Goal: Task Accomplishment & Management: Use online tool/utility

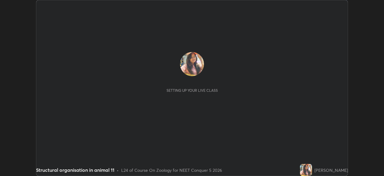
scroll to position [176, 384]
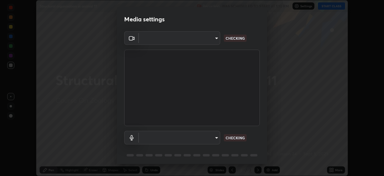
type input "6de8c8c8c69a591e8c739c30eda71f68b62f532a13bcefb910f5f36625bfec2e"
type input "communications"
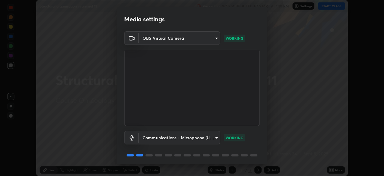
scroll to position [21, 0]
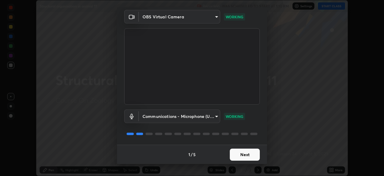
click at [236, 154] on button "Next" at bounding box center [245, 154] width 30 height 12
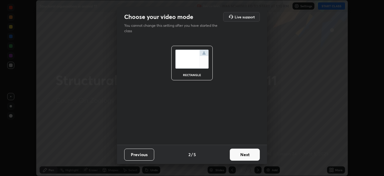
scroll to position [0, 0]
click at [236, 155] on button "Next" at bounding box center [245, 154] width 30 height 12
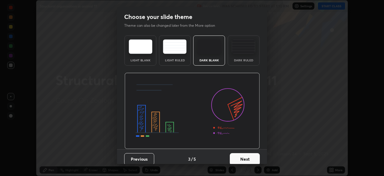
click at [236, 156] on button "Next" at bounding box center [245, 159] width 30 height 12
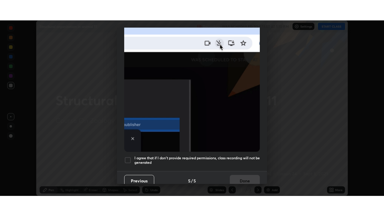
scroll to position [144, 0]
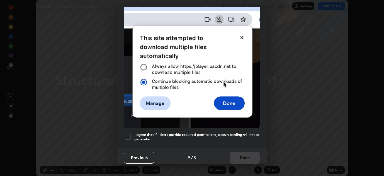
click at [130, 136] on div at bounding box center [127, 136] width 7 height 7
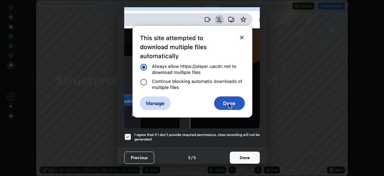
click at [242, 157] on button "Done" at bounding box center [245, 157] width 30 height 12
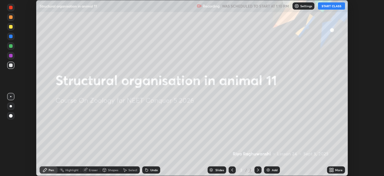
click at [330, 168] on icon at bounding box center [331, 169] width 2 height 2
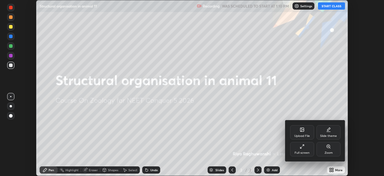
click at [304, 149] on div "Full screen" at bounding box center [302, 149] width 24 height 14
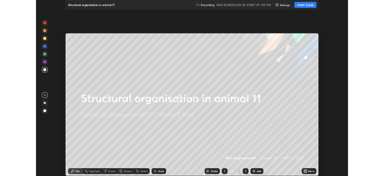
scroll to position [216, 384]
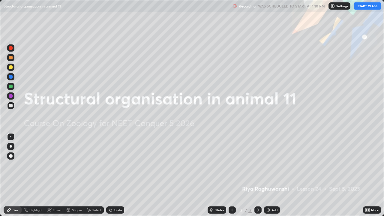
click at [369, 175] on icon at bounding box center [369, 211] width 2 height 2
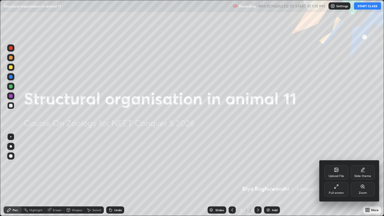
click at [334, 171] on div "Upload File" at bounding box center [336, 172] width 24 height 14
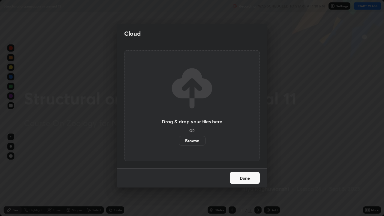
click at [195, 141] on label "Browse" at bounding box center [192, 141] width 27 height 10
click at [179, 141] on input "Browse" at bounding box center [179, 141] width 0 height 10
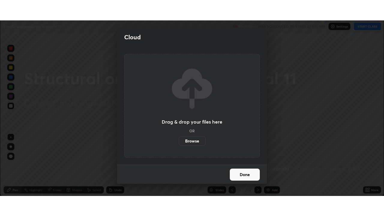
scroll to position [29834, 29626]
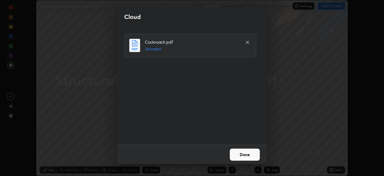
click at [242, 155] on button "Done" at bounding box center [245, 154] width 30 height 12
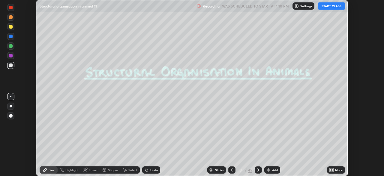
click at [330, 170] on icon at bounding box center [331, 169] width 5 height 5
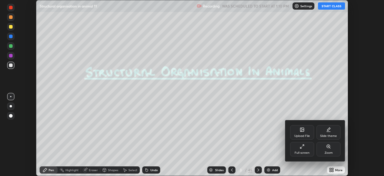
click at [302, 149] on div "Full screen" at bounding box center [302, 149] width 24 height 14
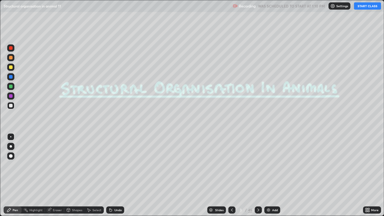
scroll to position [216, 384]
click at [360, 9] on button "START CLASS" at bounding box center [367, 5] width 27 height 7
click at [36, 175] on div "Highlight" at bounding box center [33, 209] width 23 height 7
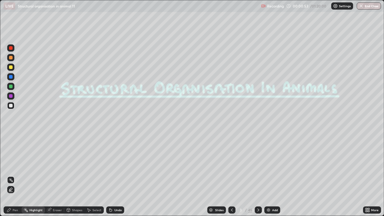
click at [258, 175] on icon at bounding box center [258, 210] width 5 height 5
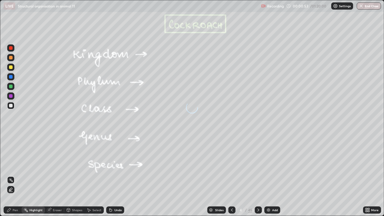
click at [258, 175] on icon at bounding box center [258, 210] width 2 height 3
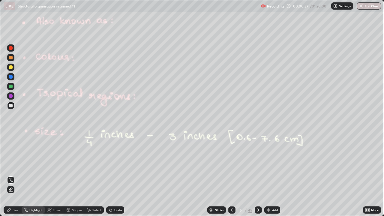
click at [257, 175] on icon at bounding box center [258, 210] width 5 height 5
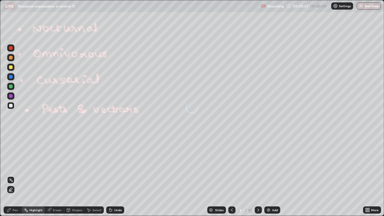
click at [260, 175] on div at bounding box center [258, 209] width 7 height 7
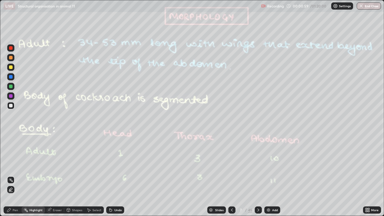
click at [257, 175] on icon at bounding box center [258, 210] width 5 height 5
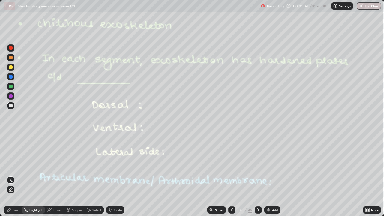
click at [257, 175] on icon at bounding box center [258, 210] width 5 height 5
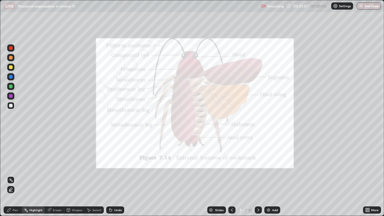
click at [257, 175] on icon at bounding box center [258, 210] width 5 height 5
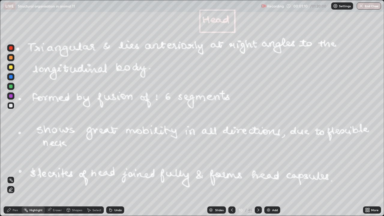
click at [258, 175] on icon at bounding box center [258, 210] width 2 height 3
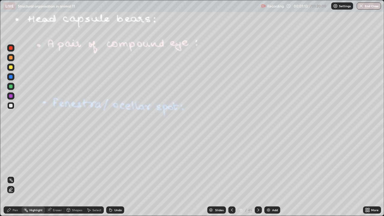
click at [258, 175] on icon at bounding box center [258, 210] width 5 height 5
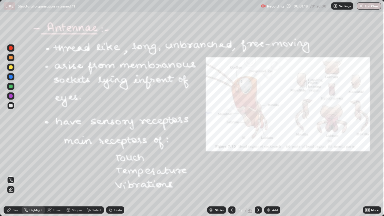
click at [257, 175] on icon at bounding box center [258, 210] width 5 height 5
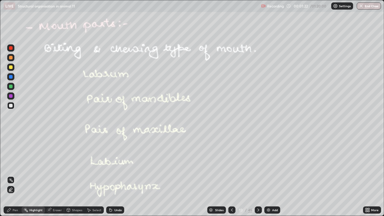
click at [257, 175] on icon at bounding box center [258, 210] width 5 height 5
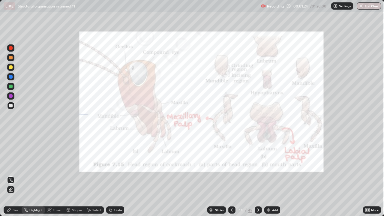
click at [258, 175] on icon at bounding box center [258, 210] width 5 height 5
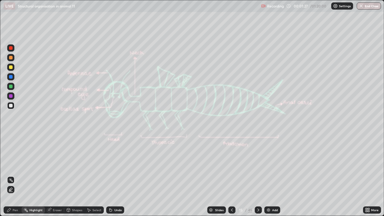
click at [258, 175] on icon at bounding box center [258, 210] width 2 height 3
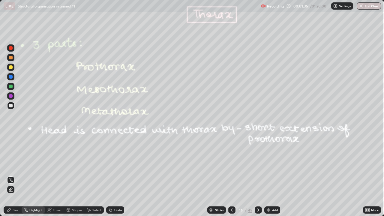
click at [211, 175] on icon at bounding box center [210, 210] width 3 height 2
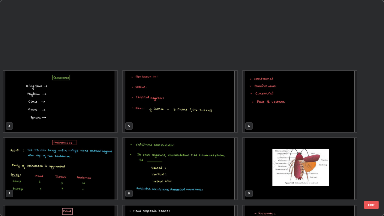
scroll to position [214, 381]
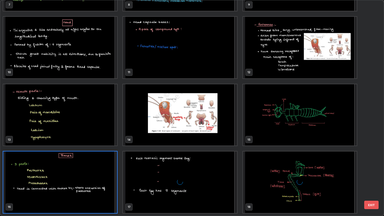
click at [214, 175] on div "grid" at bounding box center [180, 183] width 114 height 62
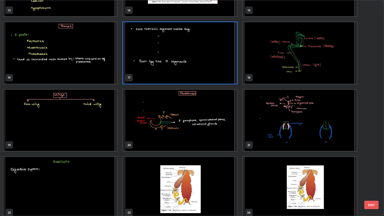
scroll to position [323, 0]
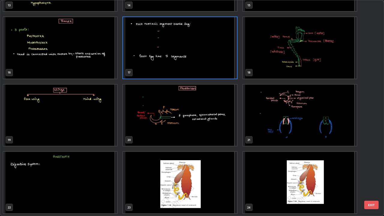
click at [185, 118] on img "grid" at bounding box center [180, 116] width 114 height 62
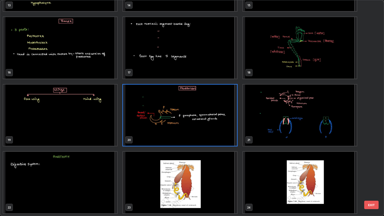
click at [186, 118] on img "grid" at bounding box center [180, 116] width 114 height 62
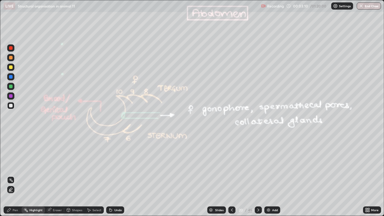
click at [258, 175] on icon at bounding box center [258, 210] width 2 height 3
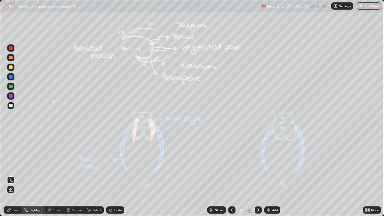
click at [17, 175] on div "Pen" at bounding box center [15, 210] width 5 height 3
click at [11, 59] on div at bounding box center [11, 58] width 4 height 4
click at [57, 175] on div "Eraser" at bounding box center [57, 210] width 9 height 3
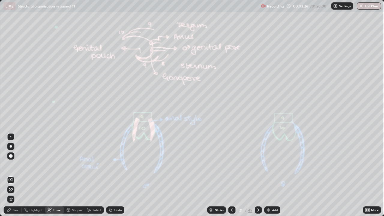
click at [72, 175] on div "Shapes" at bounding box center [77, 210] width 10 height 3
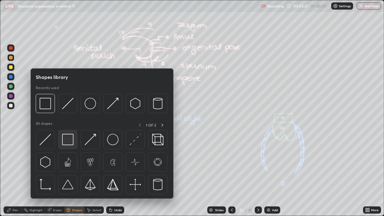
click at [70, 139] on img at bounding box center [67, 139] width 11 height 11
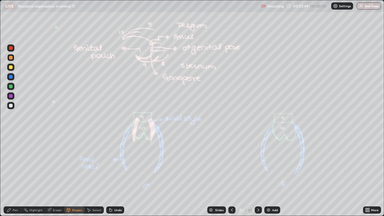
click at [110, 175] on icon at bounding box center [110, 209] width 1 height 1
click at [38, 175] on div "Highlight" at bounding box center [35, 210] width 13 height 3
click at [39, 175] on div "Highlight" at bounding box center [35, 210] width 13 height 3
click at [11, 84] on div at bounding box center [10, 86] width 7 height 7
click at [9, 175] on icon at bounding box center [9, 210] width 4 height 4
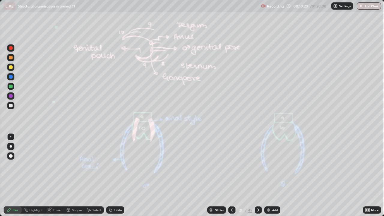
click at [0, 175] on div "Pen Highlight Eraser Shapes Select Undo Slides 21 / 45 Add More" at bounding box center [192, 210] width 384 height 12
click at [0, 175] on div "Setting up your live class" at bounding box center [192, 108] width 384 height 216
click at [257, 175] on icon at bounding box center [258, 210] width 5 height 5
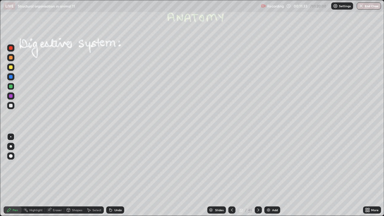
click at [257, 175] on icon at bounding box center [258, 210] width 2 height 3
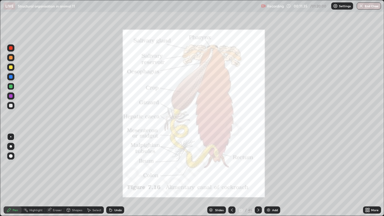
click at [261, 175] on div at bounding box center [258, 209] width 7 height 7
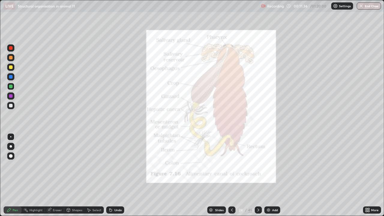
click at [259, 175] on icon at bounding box center [258, 210] width 5 height 5
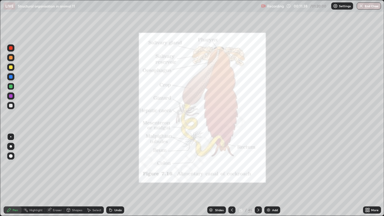
click at [231, 175] on icon at bounding box center [232, 210] width 5 height 5
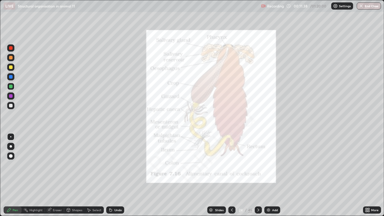
click at [234, 175] on div at bounding box center [231, 210] width 7 height 12
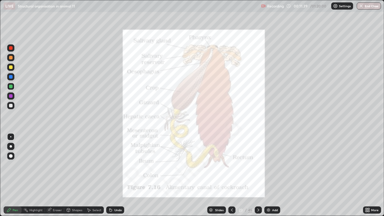
click at [231, 175] on icon at bounding box center [232, 210] width 5 height 5
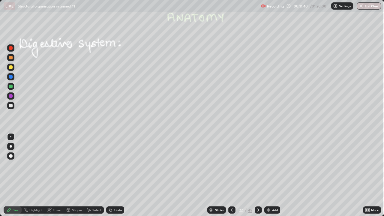
click at [260, 175] on div at bounding box center [258, 209] width 7 height 7
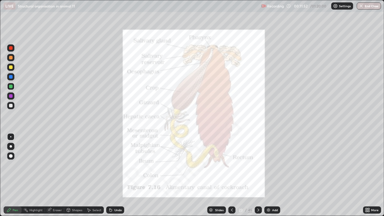
click at [231, 175] on icon at bounding box center [232, 210] width 5 height 5
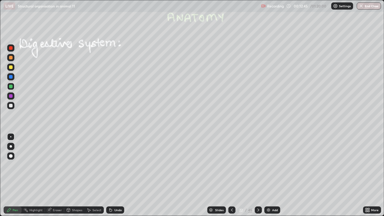
click at [11, 107] on div at bounding box center [11, 106] width 4 height 4
click at [257, 175] on icon at bounding box center [258, 210] width 5 height 5
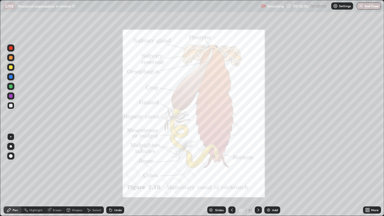
click at [13, 49] on div at bounding box center [10, 47] width 7 height 7
click at [11, 146] on div at bounding box center [11, 146] width 2 height 2
click at [11, 106] on div at bounding box center [11, 106] width 4 height 4
click at [11, 137] on div at bounding box center [10, 136] width 1 height 1
click at [11, 48] on div at bounding box center [11, 48] width 4 height 4
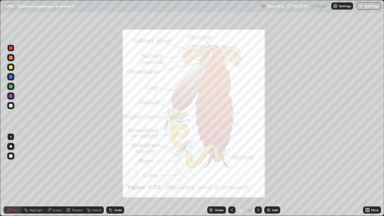
click at [13, 61] on div at bounding box center [10, 57] width 7 height 7
click at [11, 95] on div at bounding box center [11, 96] width 4 height 4
click at [11, 107] on div at bounding box center [11, 106] width 4 height 4
click at [11, 155] on div at bounding box center [11, 156] width 4 height 4
click at [10, 86] on div at bounding box center [11, 87] width 4 height 4
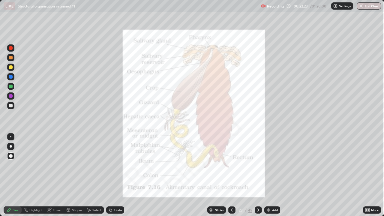
click at [108, 175] on icon at bounding box center [110, 210] width 5 height 5
click at [56, 175] on div "Eraser" at bounding box center [57, 210] width 9 height 3
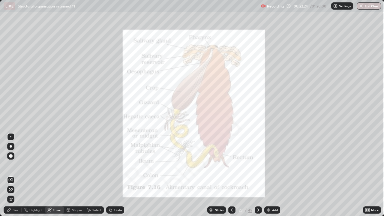
click at [72, 175] on div "Shapes" at bounding box center [77, 210] width 10 height 3
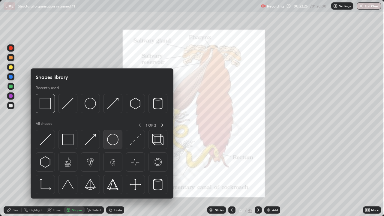
click at [109, 140] on img at bounding box center [112, 139] width 11 height 11
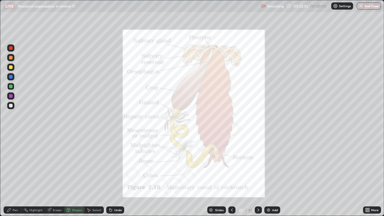
click at [110, 175] on icon at bounding box center [111, 210] width 2 height 2
click at [11, 175] on icon at bounding box center [9, 210] width 5 height 5
click at [11, 146] on div at bounding box center [11, 146] width 2 height 2
click at [10, 106] on div at bounding box center [11, 106] width 4 height 4
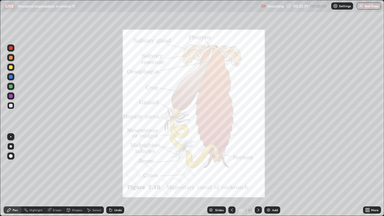
click at [10, 98] on div at bounding box center [11, 96] width 4 height 4
click at [10, 106] on div at bounding box center [11, 106] width 4 height 4
click at [58, 175] on div "Eraser" at bounding box center [57, 210] width 9 height 3
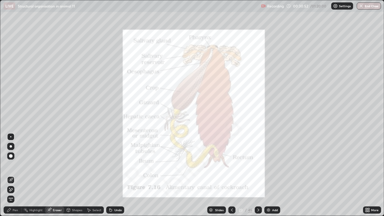
click at [257, 175] on icon at bounding box center [258, 210] width 5 height 5
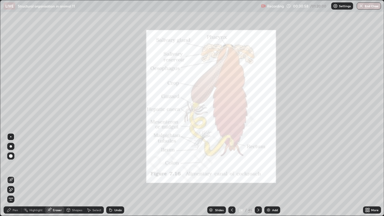
click at [14, 175] on div "Pen" at bounding box center [15, 210] width 5 height 3
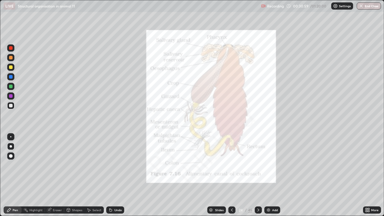
click at [10, 49] on div at bounding box center [11, 48] width 4 height 4
click at [11, 67] on div at bounding box center [11, 67] width 4 height 4
click at [111, 175] on icon at bounding box center [111, 210] width 2 height 2
click at [112, 175] on icon at bounding box center [110, 210] width 5 height 5
click at [112, 175] on div "Undo" at bounding box center [115, 209] width 18 height 7
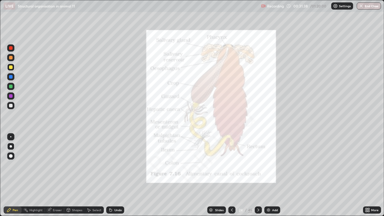
click at [11, 137] on div at bounding box center [10, 136] width 1 height 1
click at [32, 175] on div "Highlight" at bounding box center [33, 209] width 23 height 7
click at [51, 175] on div "Eraser" at bounding box center [54, 209] width 19 height 7
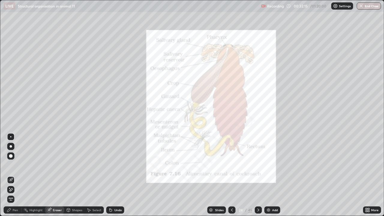
click at [73, 175] on div "Shapes" at bounding box center [77, 210] width 10 height 3
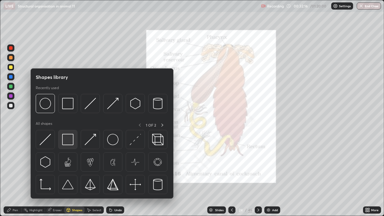
click at [68, 140] on img at bounding box center [67, 139] width 11 height 11
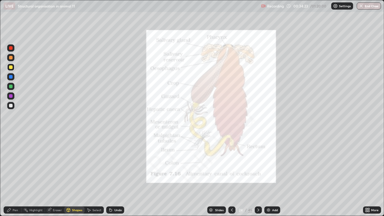
click at [261, 175] on div at bounding box center [258, 209] width 7 height 7
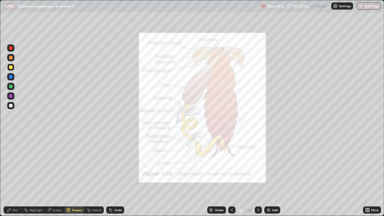
click at [17, 175] on div "Pen" at bounding box center [15, 210] width 5 height 3
click at [11, 146] on div at bounding box center [11, 146] width 2 height 2
click at [12, 97] on div at bounding box center [11, 96] width 4 height 4
click at [11, 77] on div at bounding box center [11, 77] width 4 height 4
click at [110, 175] on icon at bounding box center [111, 210] width 2 height 2
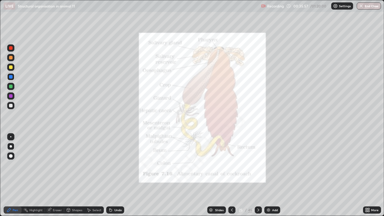
click at [110, 175] on icon at bounding box center [111, 210] width 2 height 2
click at [258, 175] on icon at bounding box center [258, 210] width 2 height 3
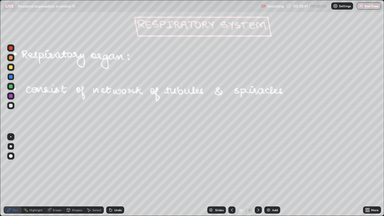
click at [12, 68] on div at bounding box center [11, 67] width 4 height 4
click at [60, 175] on div "Eraser" at bounding box center [57, 210] width 9 height 3
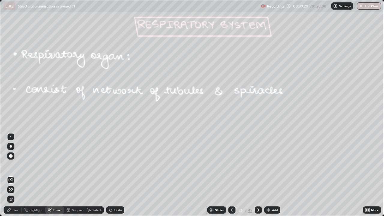
click at [15, 175] on div "Pen" at bounding box center [15, 210] width 5 height 3
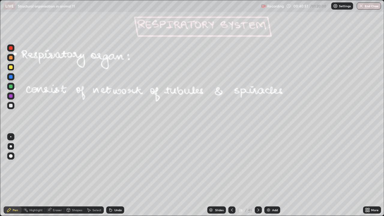
click at [257, 175] on icon at bounding box center [258, 210] width 5 height 5
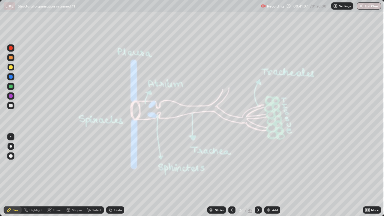
click at [9, 134] on div at bounding box center [10, 136] width 7 height 7
click at [11, 86] on div at bounding box center [11, 87] width 4 height 4
click at [53, 175] on div "Eraser" at bounding box center [57, 210] width 9 height 3
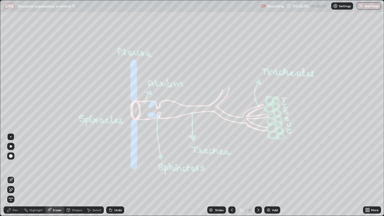
click at [52, 175] on div "Eraser" at bounding box center [54, 209] width 19 height 7
click at [17, 175] on div "Pen" at bounding box center [15, 210] width 5 height 3
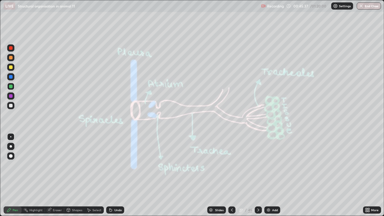
click at [257, 175] on icon at bounding box center [258, 210] width 5 height 5
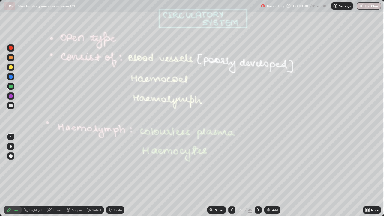
click at [258, 175] on icon at bounding box center [258, 210] width 2 height 3
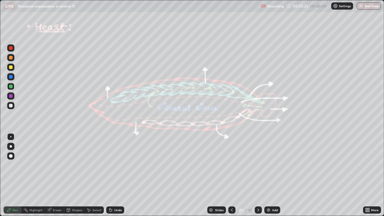
click at [10, 56] on div at bounding box center [11, 58] width 4 height 4
click at [111, 175] on icon at bounding box center [111, 210] width 2 height 2
click at [112, 175] on icon at bounding box center [110, 210] width 5 height 5
click at [110, 175] on icon at bounding box center [111, 210] width 2 height 2
click at [112, 175] on div "Undo" at bounding box center [115, 209] width 18 height 7
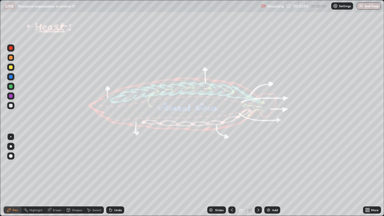
click at [112, 175] on div "Undo" at bounding box center [115, 209] width 18 height 7
click at [110, 175] on icon at bounding box center [111, 210] width 2 height 2
click at [51, 175] on div "Eraser" at bounding box center [54, 209] width 19 height 7
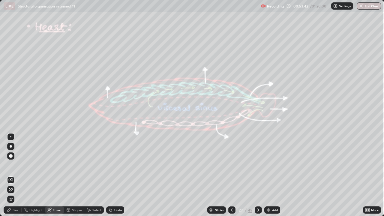
click at [14, 175] on div "Pen" at bounding box center [13, 209] width 18 height 7
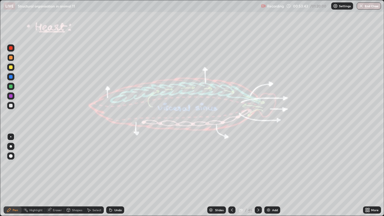
click at [9, 144] on div at bounding box center [10, 146] width 7 height 7
click at [11, 147] on div at bounding box center [11, 146] width 2 height 2
click at [31, 175] on div "Highlight" at bounding box center [33, 209] width 23 height 7
click at [13, 175] on div "Pen" at bounding box center [13, 209] width 18 height 7
click at [12, 107] on div at bounding box center [11, 106] width 4 height 4
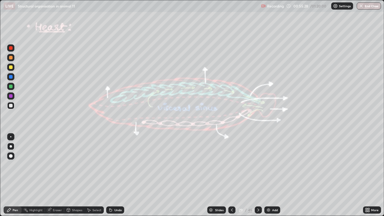
click at [260, 175] on div at bounding box center [258, 209] width 7 height 7
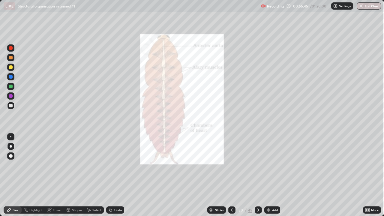
click at [232, 175] on icon at bounding box center [232, 210] width 5 height 5
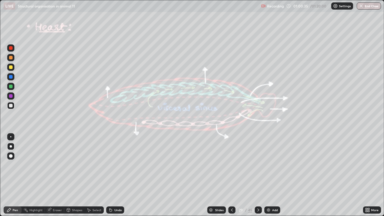
click at [0, 175] on div "Setting up your live class" at bounding box center [192, 108] width 384 height 216
click at [257, 175] on icon at bounding box center [258, 210] width 5 height 5
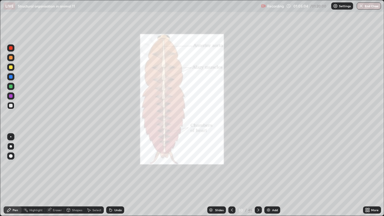
click at [257, 175] on icon at bounding box center [258, 210] width 5 height 5
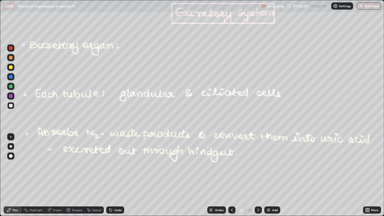
click at [221, 175] on div "Slides" at bounding box center [219, 210] width 8 height 3
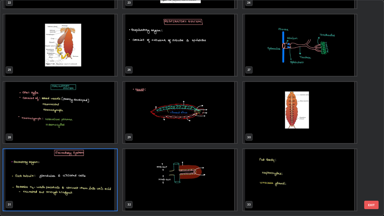
scroll to position [528, 0]
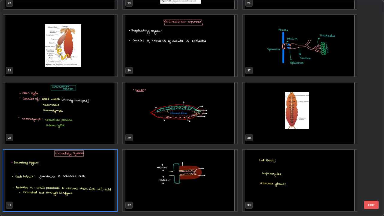
click at [104, 175] on img "grid" at bounding box center [60, 181] width 114 height 62
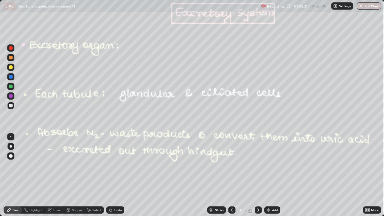
click at [103, 175] on img "grid" at bounding box center [60, 181] width 114 height 62
click at [12, 107] on div at bounding box center [10, 105] width 7 height 7
click at [11, 145] on div at bounding box center [11, 146] width 2 height 2
click at [11, 137] on div at bounding box center [10, 136] width 1 height 1
click at [116, 175] on div "Undo" at bounding box center [115, 209] width 18 height 7
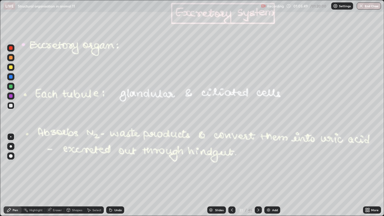
click at [116, 175] on div "Undo" at bounding box center [115, 209] width 18 height 7
click at [56, 175] on div "Eraser" at bounding box center [54, 209] width 19 height 7
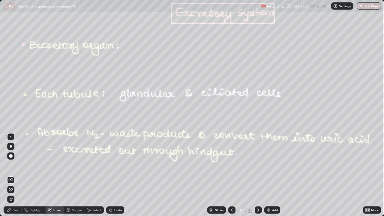
click at [11, 175] on icon at bounding box center [10, 180] width 5 height 5
click at [11, 146] on div at bounding box center [11, 146] width 2 height 2
click at [13, 175] on div "Pen" at bounding box center [13, 209] width 18 height 7
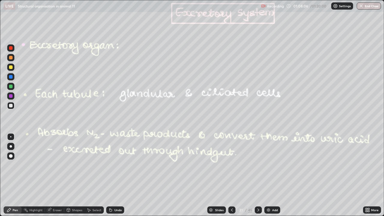
click at [258, 175] on icon at bounding box center [258, 210] width 2 height 3
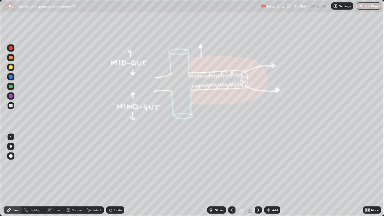
click at [122, 175] on div "Undo" at bounding box center [115, 209] width 18 height 7
click at [11, 80] on div at bounding box center [10, 76] width 7 height 7
click at [11, 68] on div at bounding box center [11, 67] width 4 height 4
click at [11, 146] on div at bounding box center [11, 146] width 2 height 2
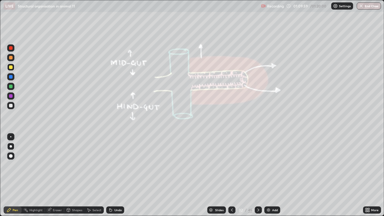
click at [11, 87] on div at bounding box center [11, 87] width 4 height 4
click at [10, 150] on div at bounding box center [10, 146] width 7 height 7
click at [11, 137] on div at bounding box center [10, 136] width 1 height 1
click at [250, 175] on div "45" at bounding box center [250, 209] width 4 height 5
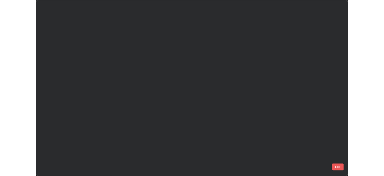
scroll to position [214, 381]
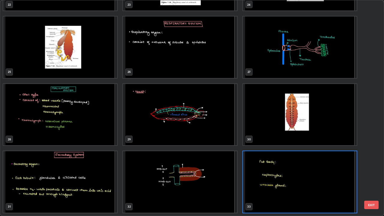
click at [289, 174] on img "grid" at bounding box center [300, 182] width 114 height 62
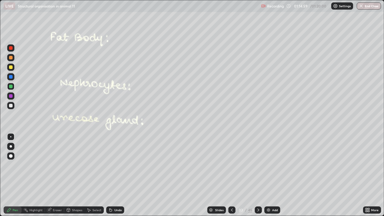
click at [288, 173] on img "grid" at bounding box center [300, 182] width 114 height 62
click at [231, 175] on icon at bounding box center [232, 210] width 5 height 5
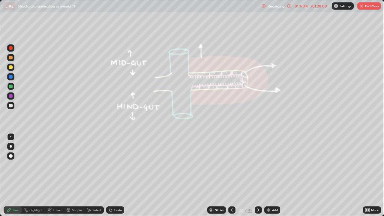
click at [257, 175] on icon at bounding box center [258, 210] width 5 height 5
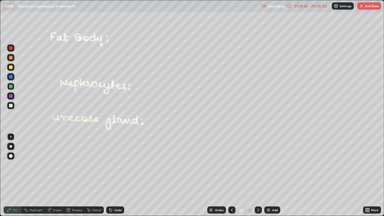
click at [363, 8] on img "button" at bounding box center [361, 6] width 5 height 5
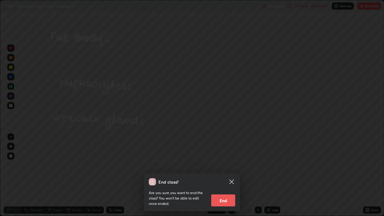
click at [231, 175] on button "End" at bounding box center [223, 200] width 24 height 12
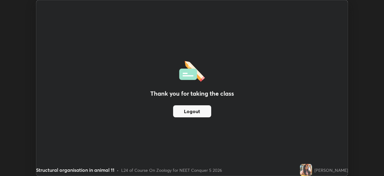
scroll to position [29834, 29626]
